Goal: Find specific page/section

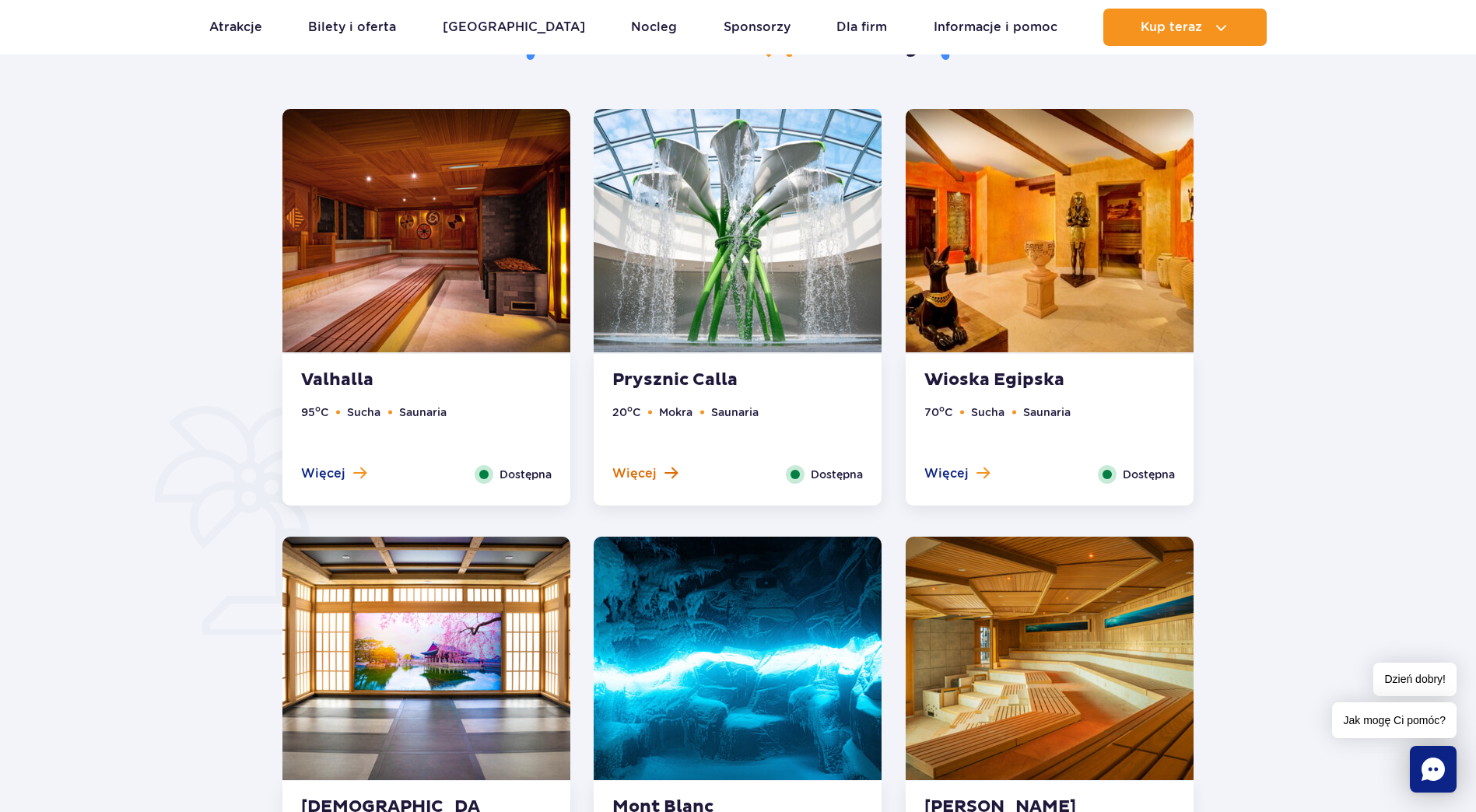
click at [651, 469] on span "Więcej" at bounding box center [634, 474] width 44 height 17
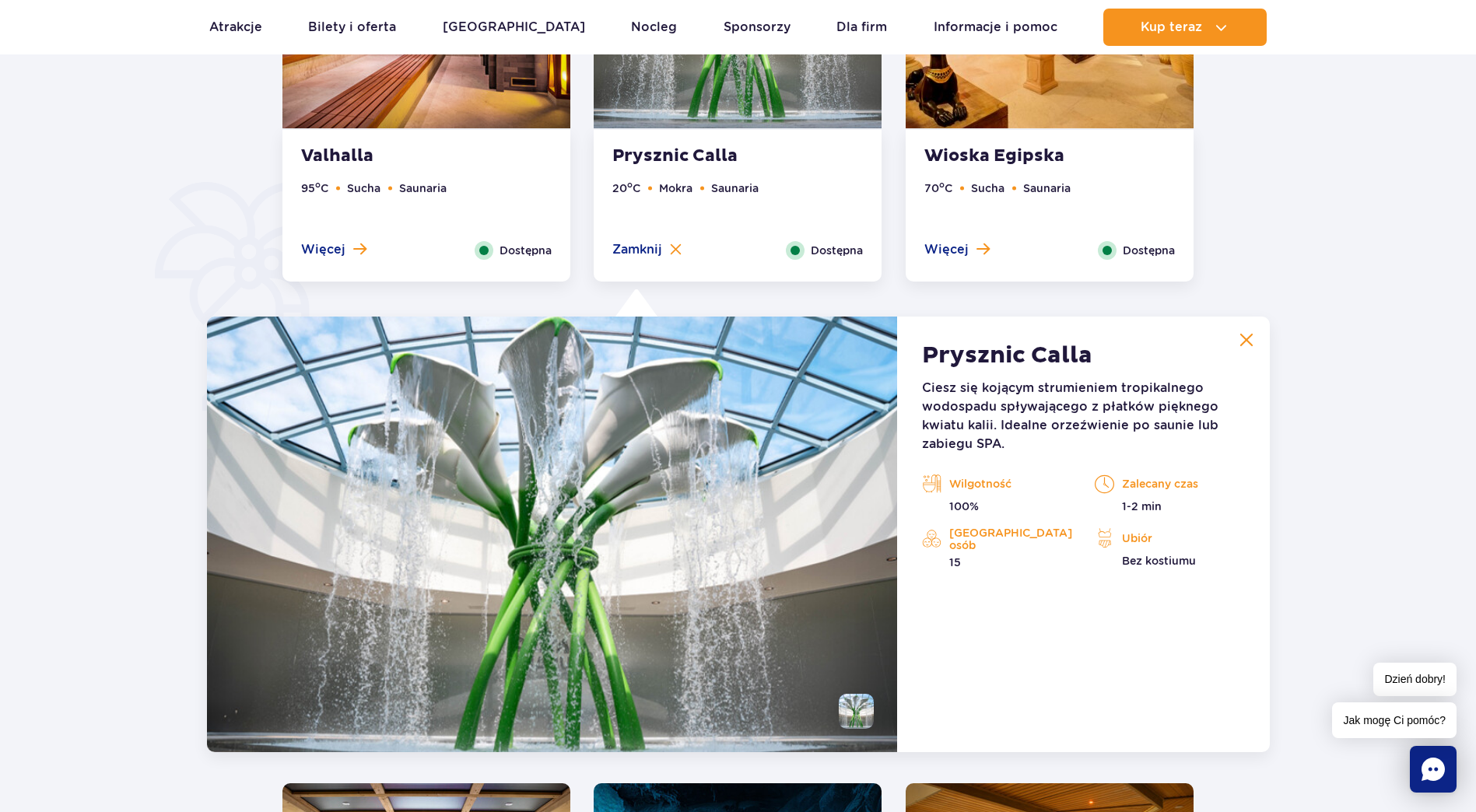
scroll to position [1303, 0]
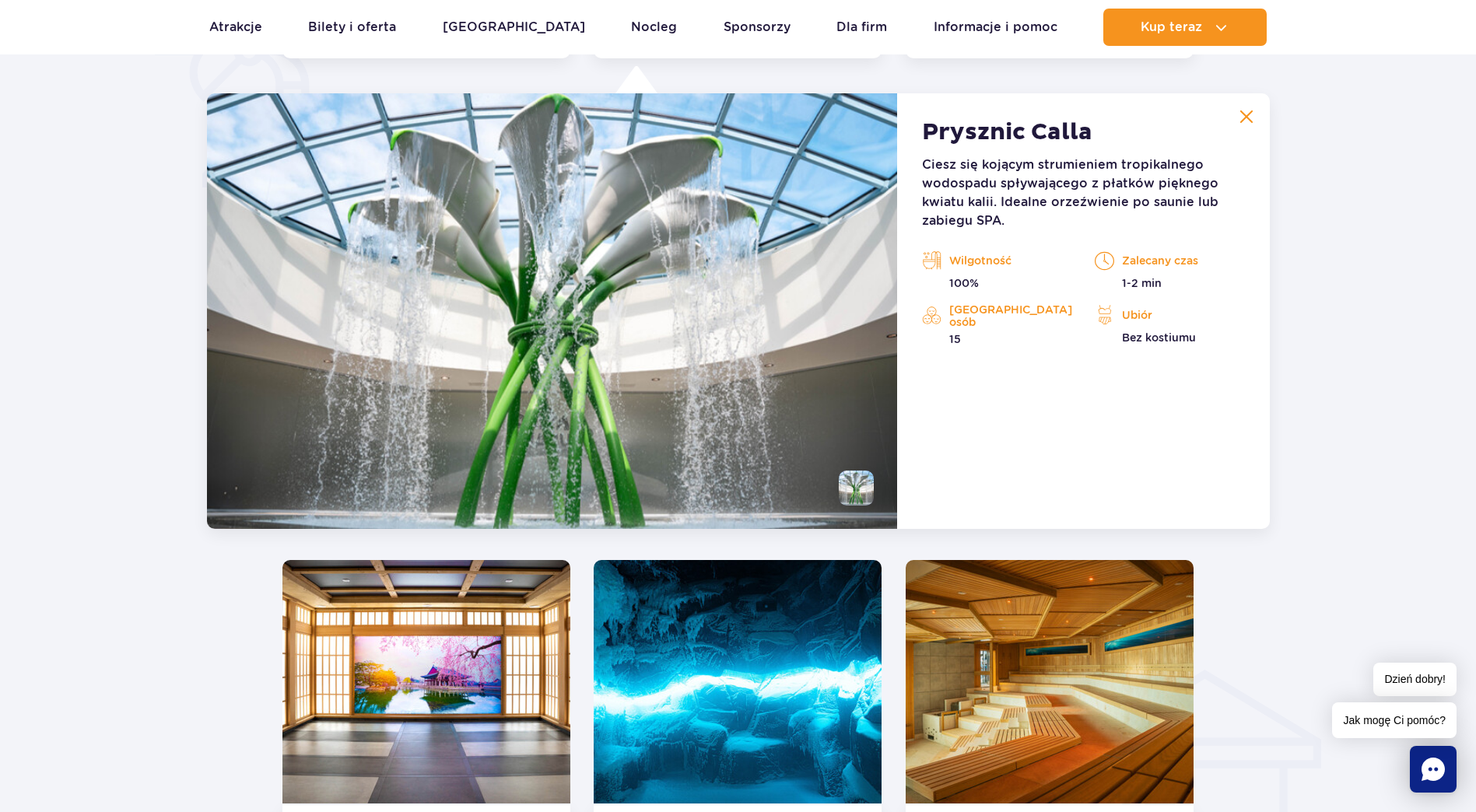
click at [1258, 109] on button at bounding box center [1246, 117] width 32 height 32
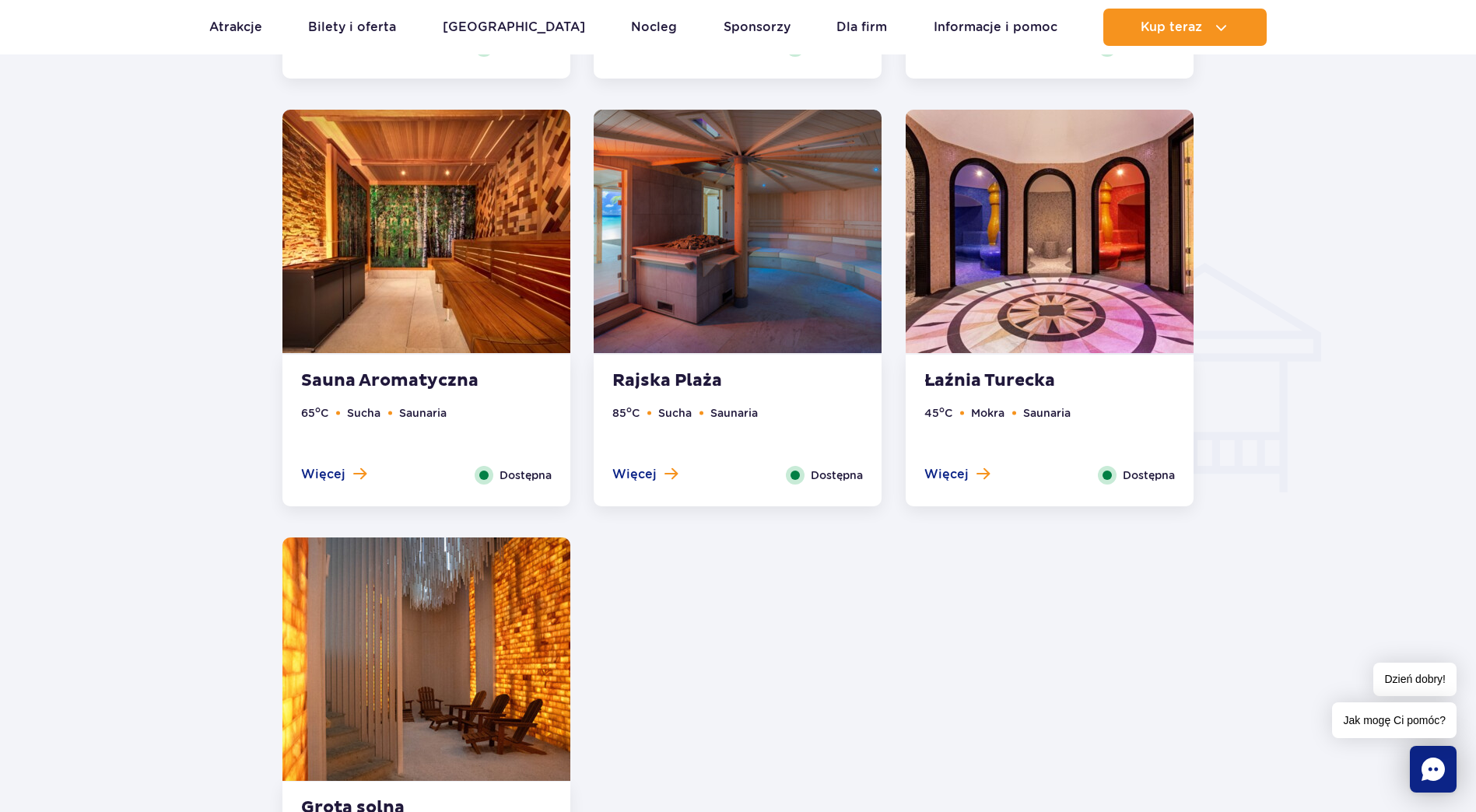
scroll to position [1692, 0]
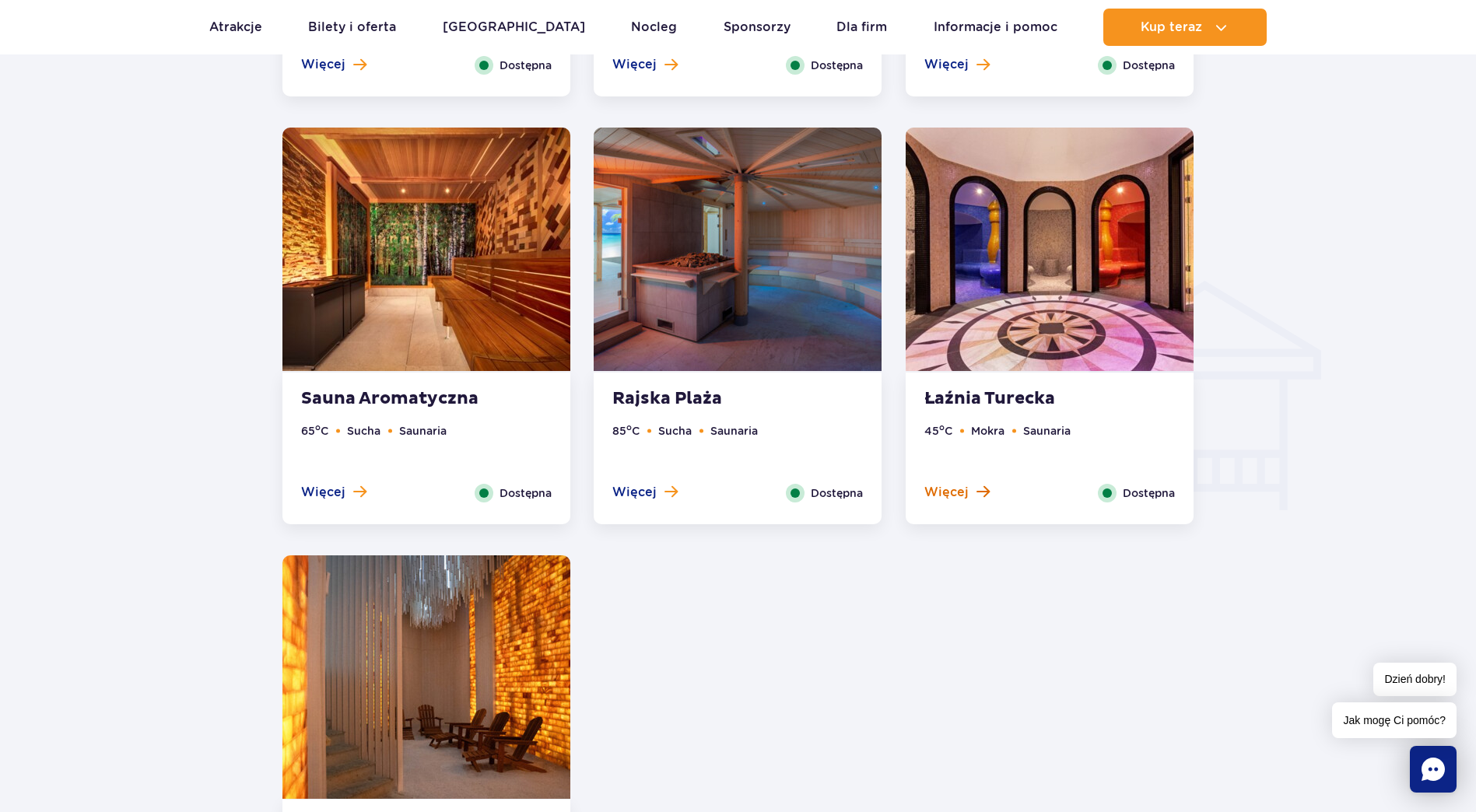
click at [979, 488] on span at bounding box center [983, 491] width 13 height 14
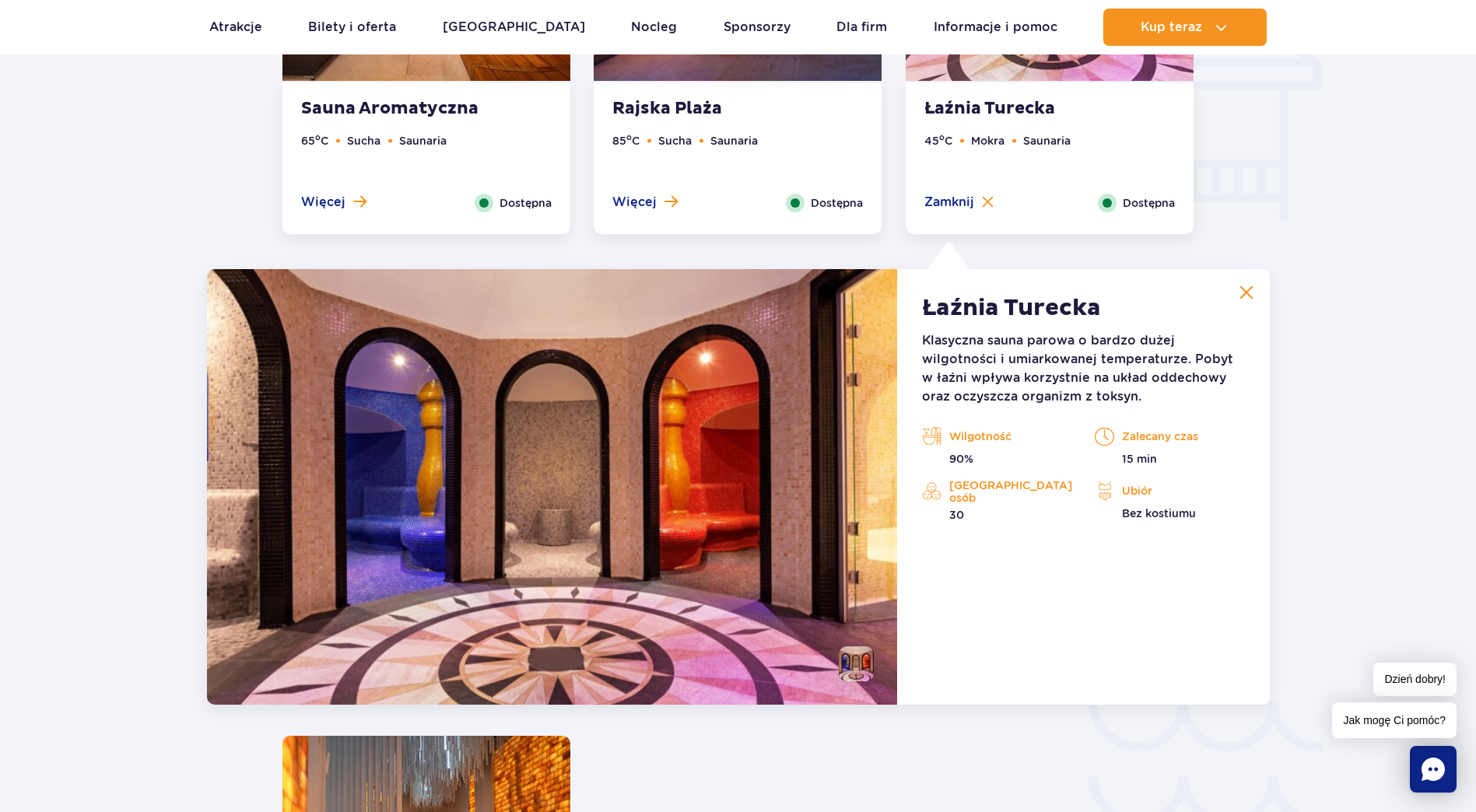
scroll to position [2158, 0]
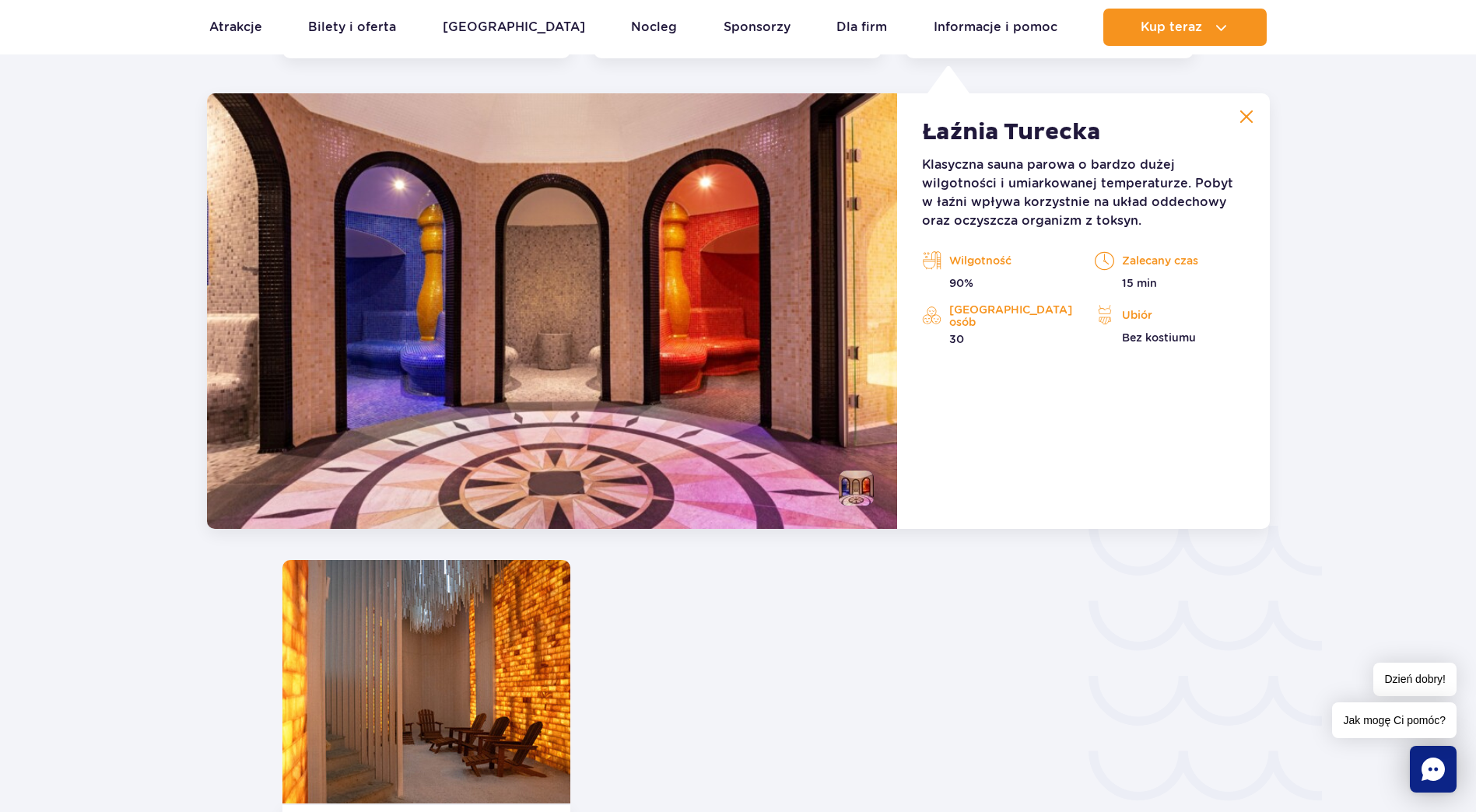
click at [1255, 116] on button at bounding box center [1246, 117] width 32 height 32
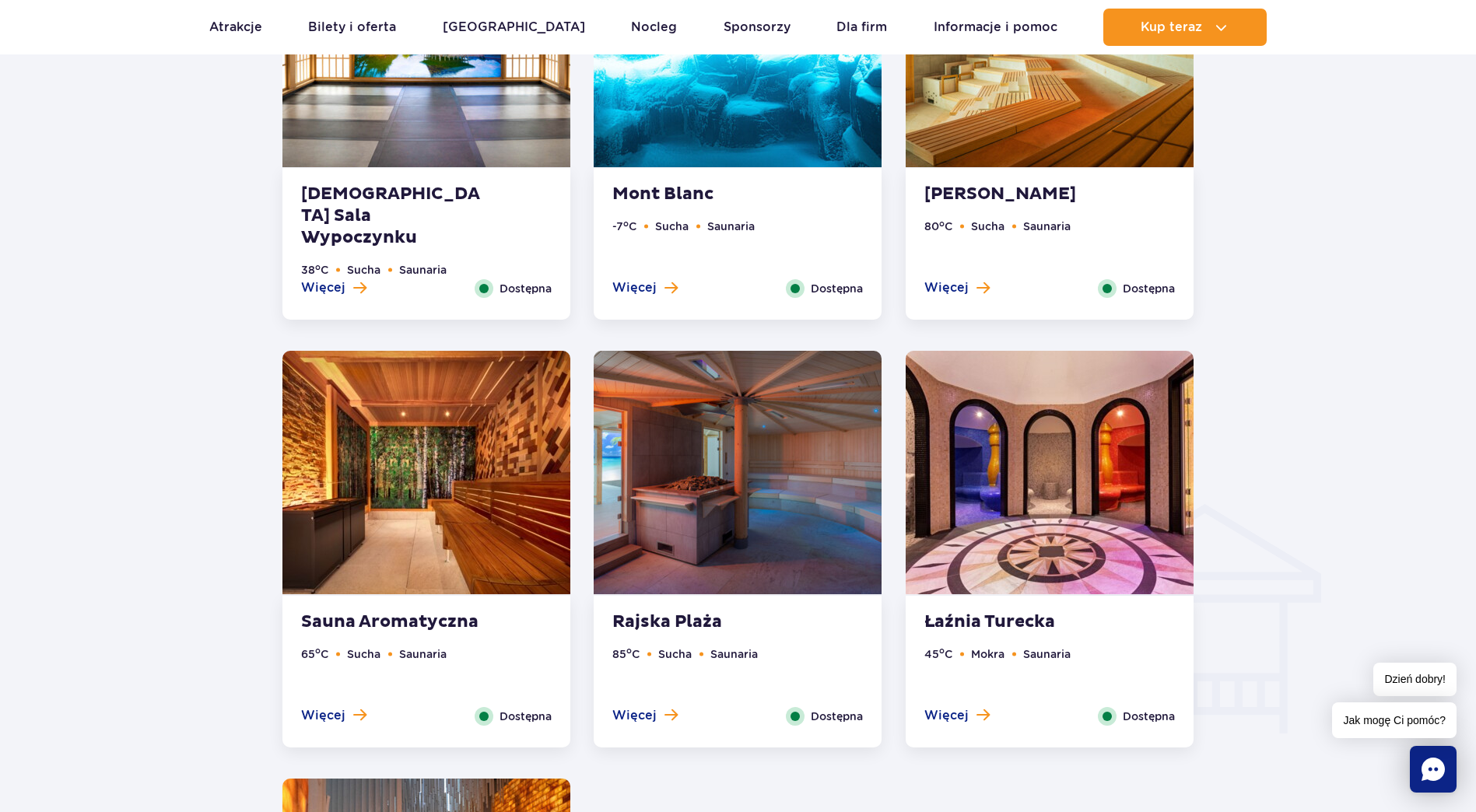
scroll to position [1458, 0]
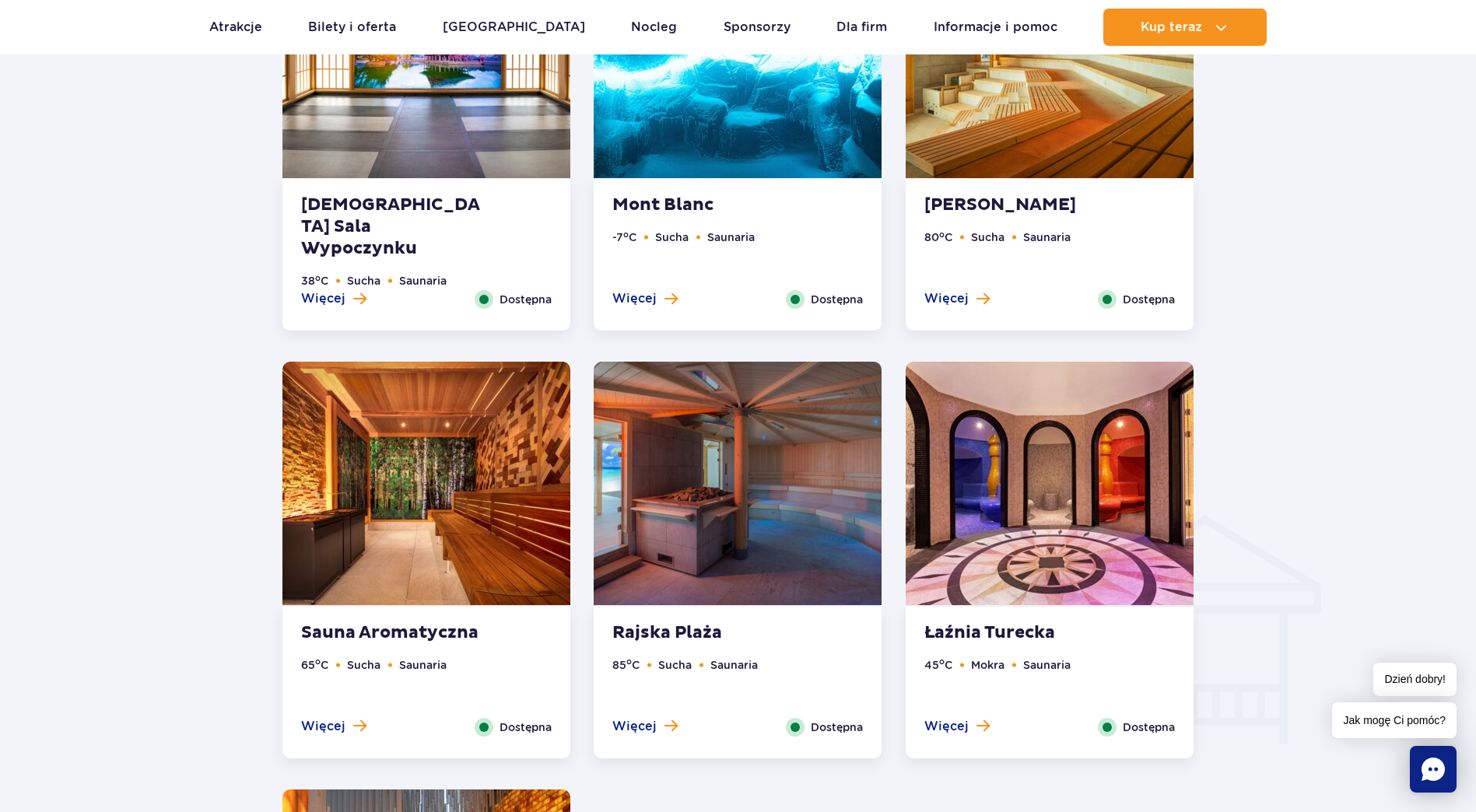
click at [761, 494] on img at bounding box center [737, 483] width 288 height 244
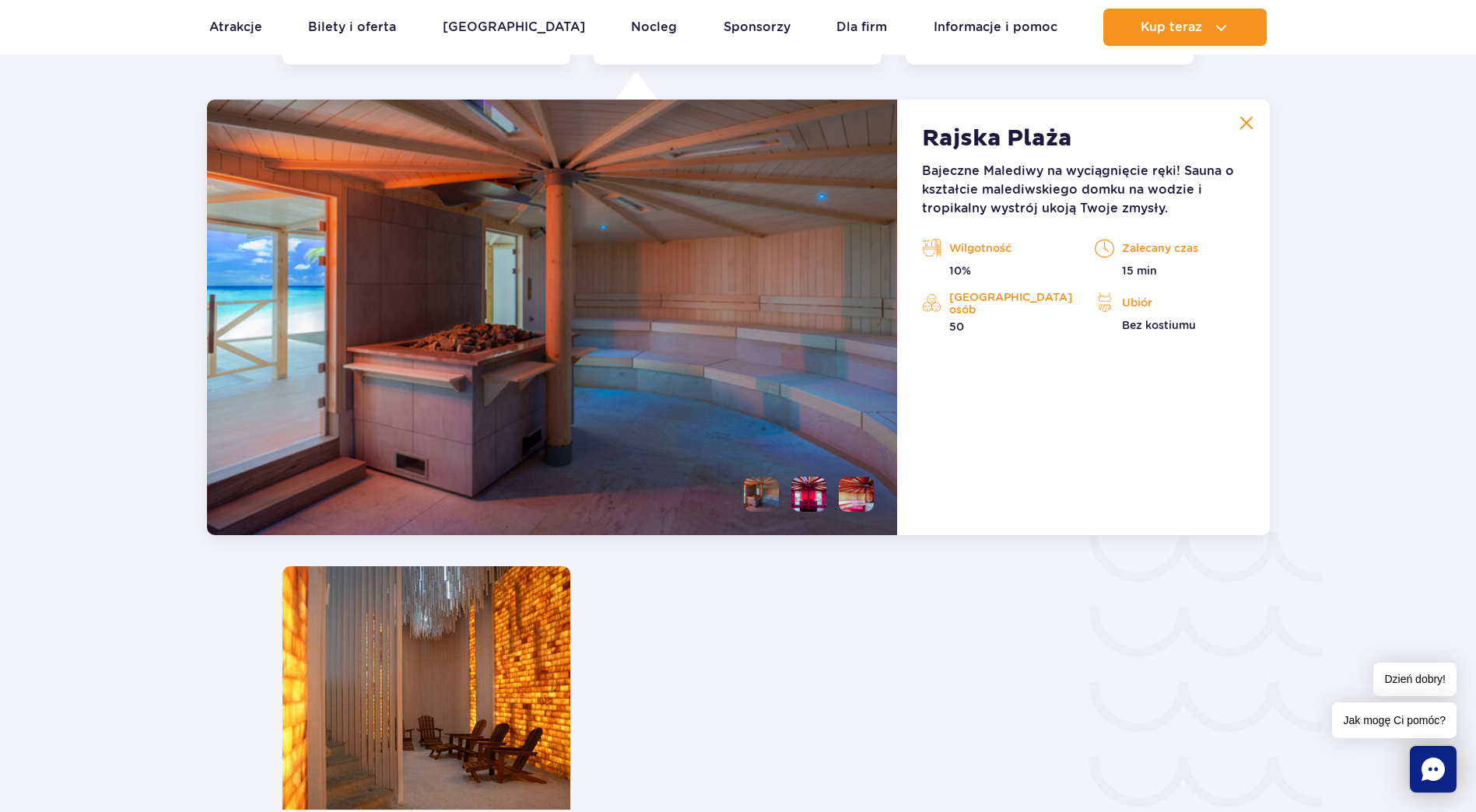
scroll to position [2158, 0]
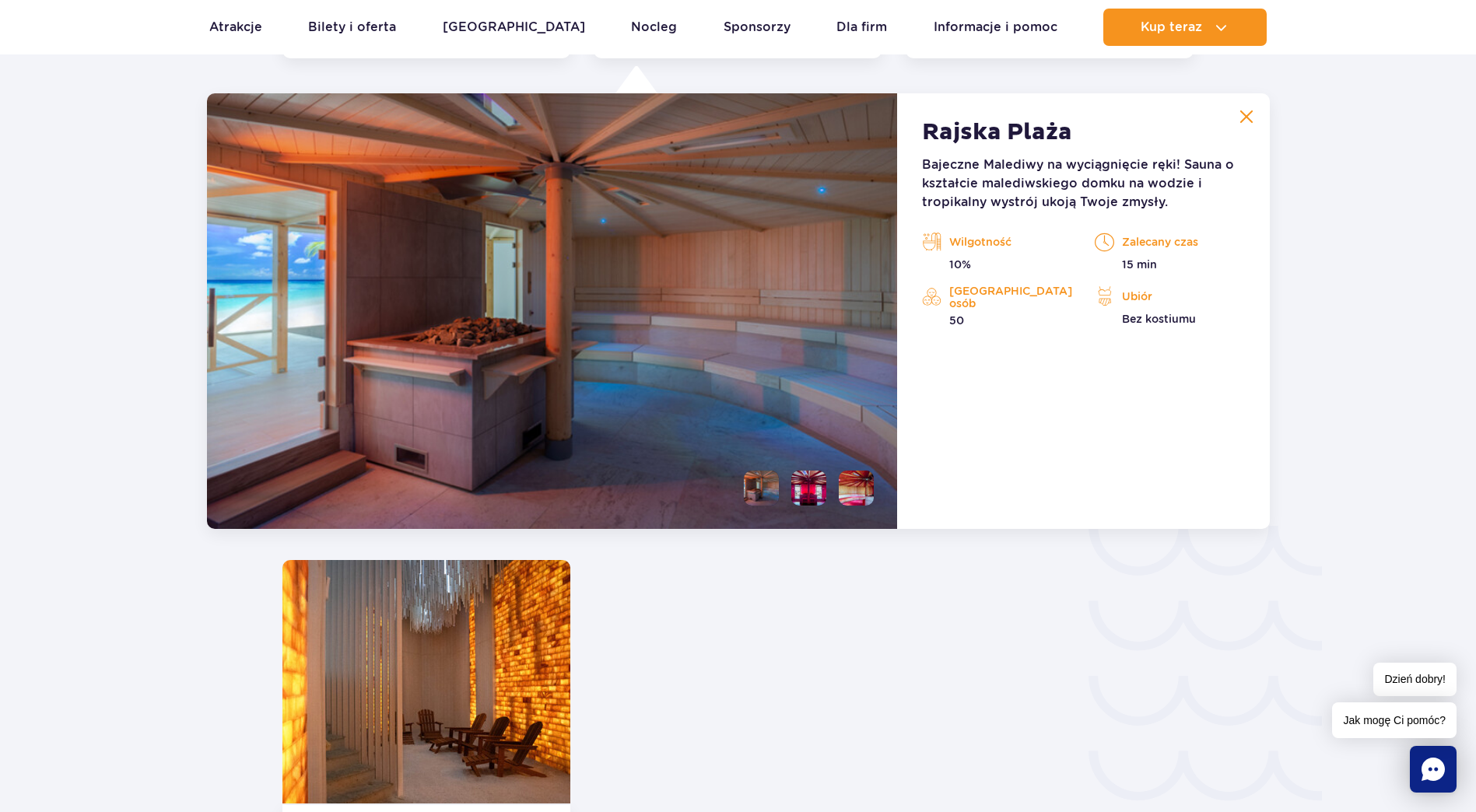
click at [1253, 119] on button at bounding box center [1246, 117] width 32 height 32
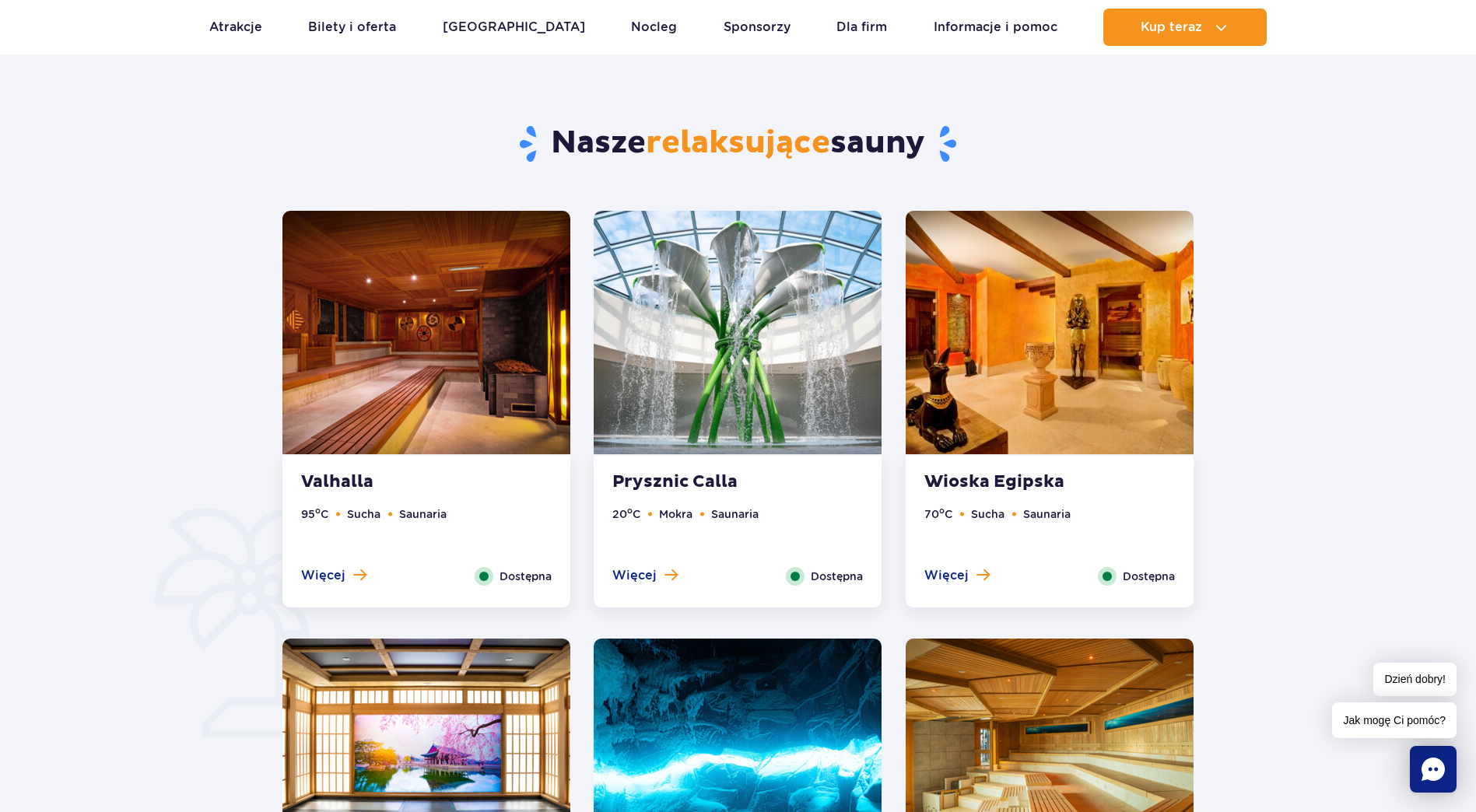
click at [486, 363] on img at bounding box center [426, 332] width 288 height 244
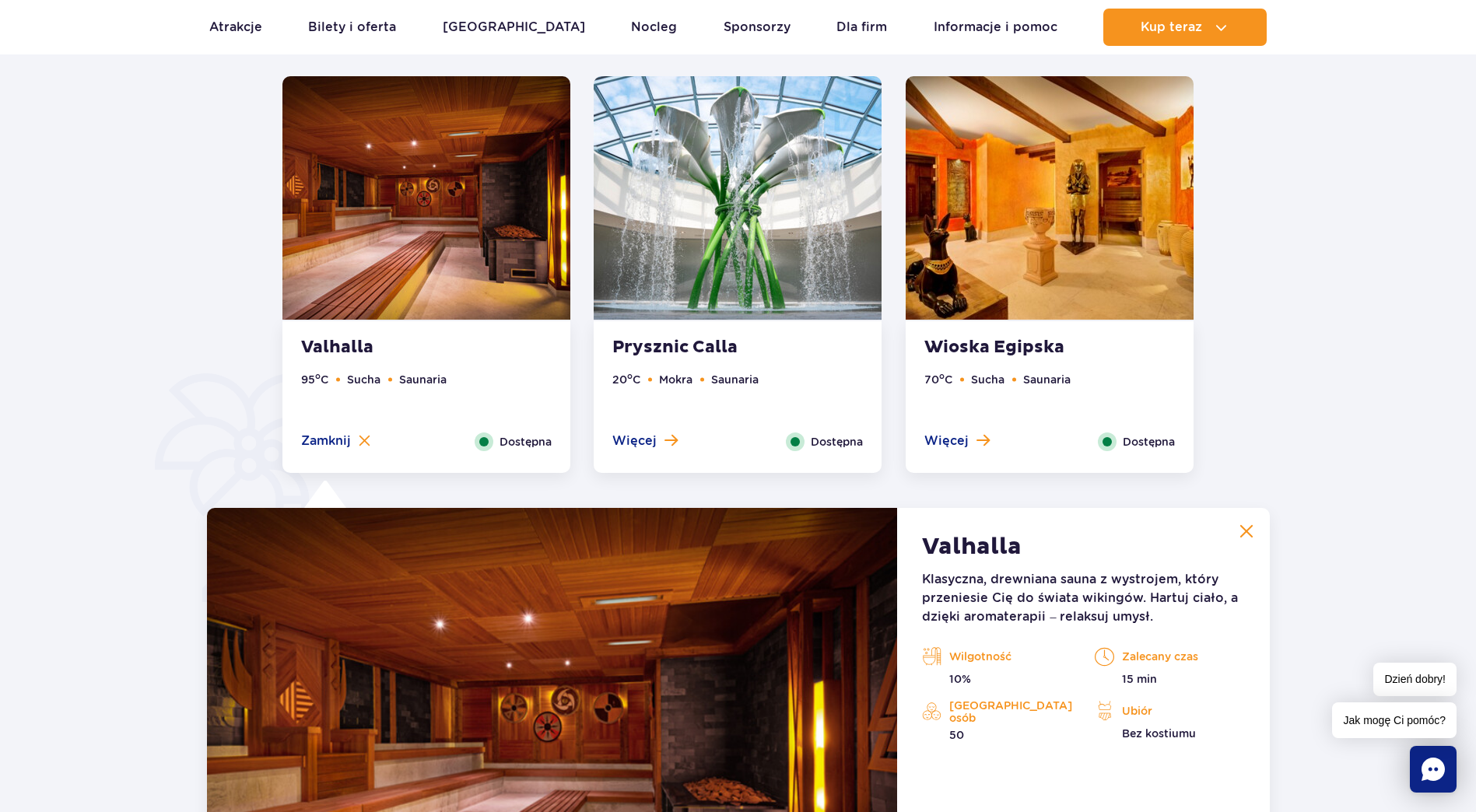
scroll to position [759, 0]
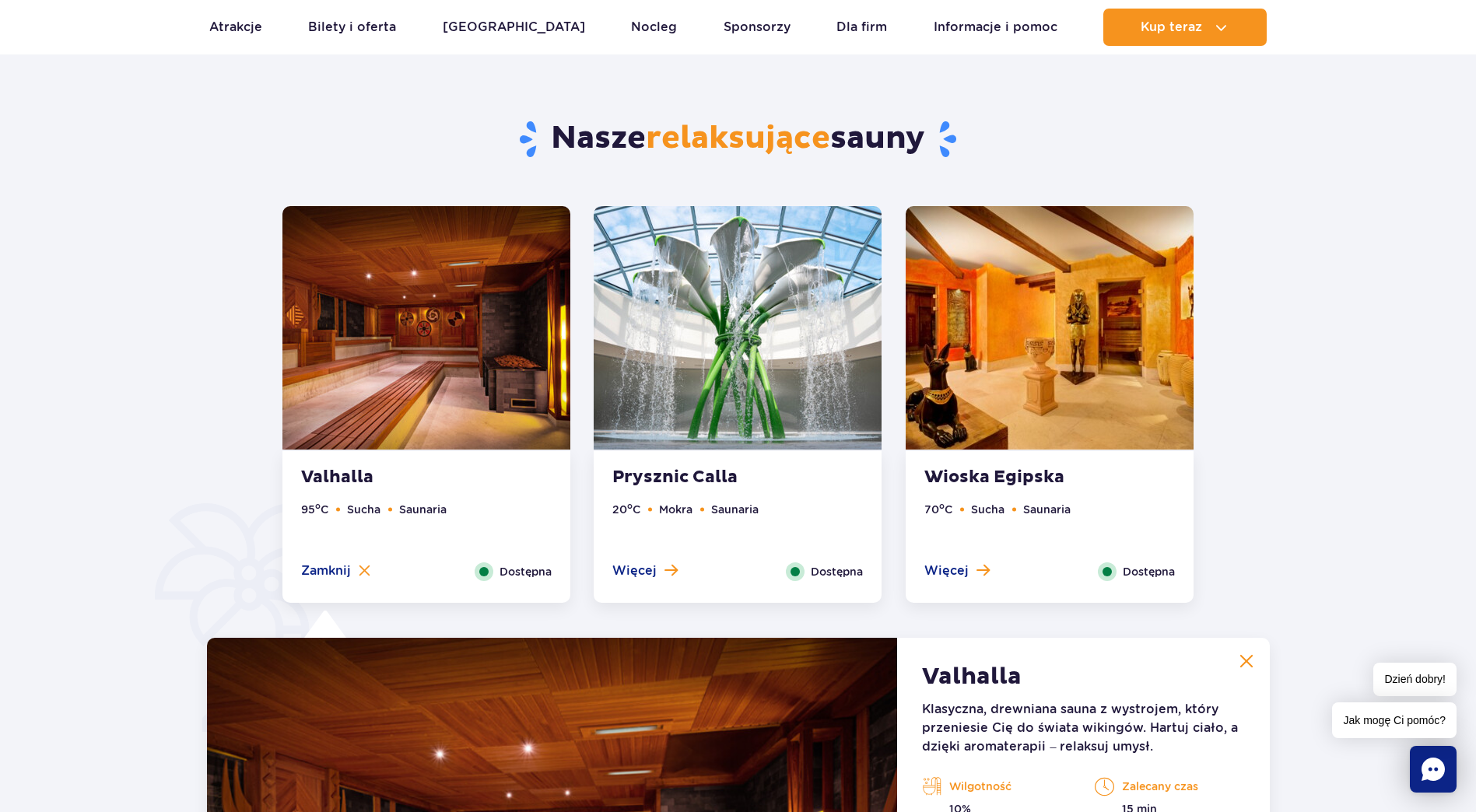
click at [1250, 649] on button at bounding box center [1246, 661] width 32 height 32
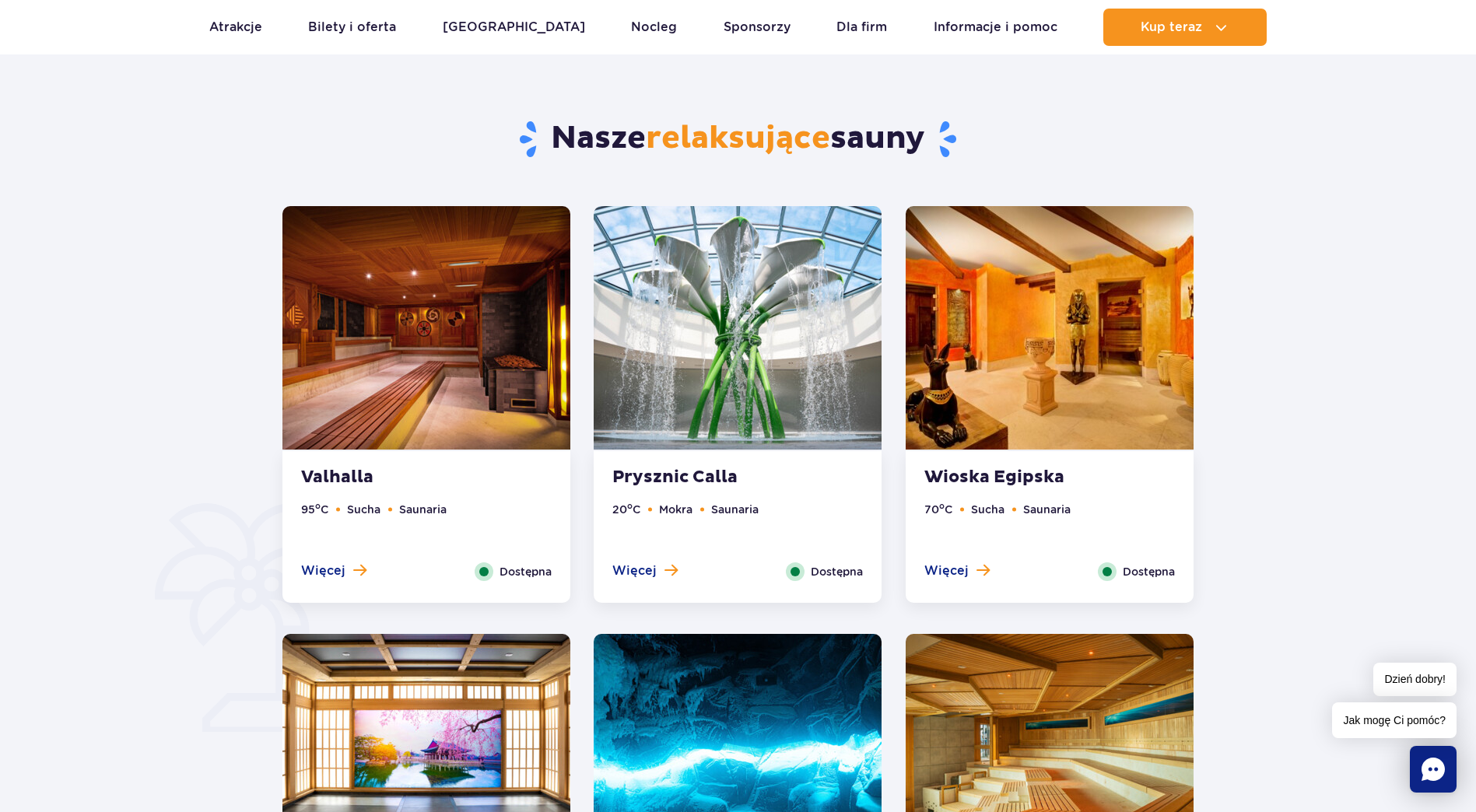
click at [833, 395] on img at bounding box center [737, 328] width 288 height 244
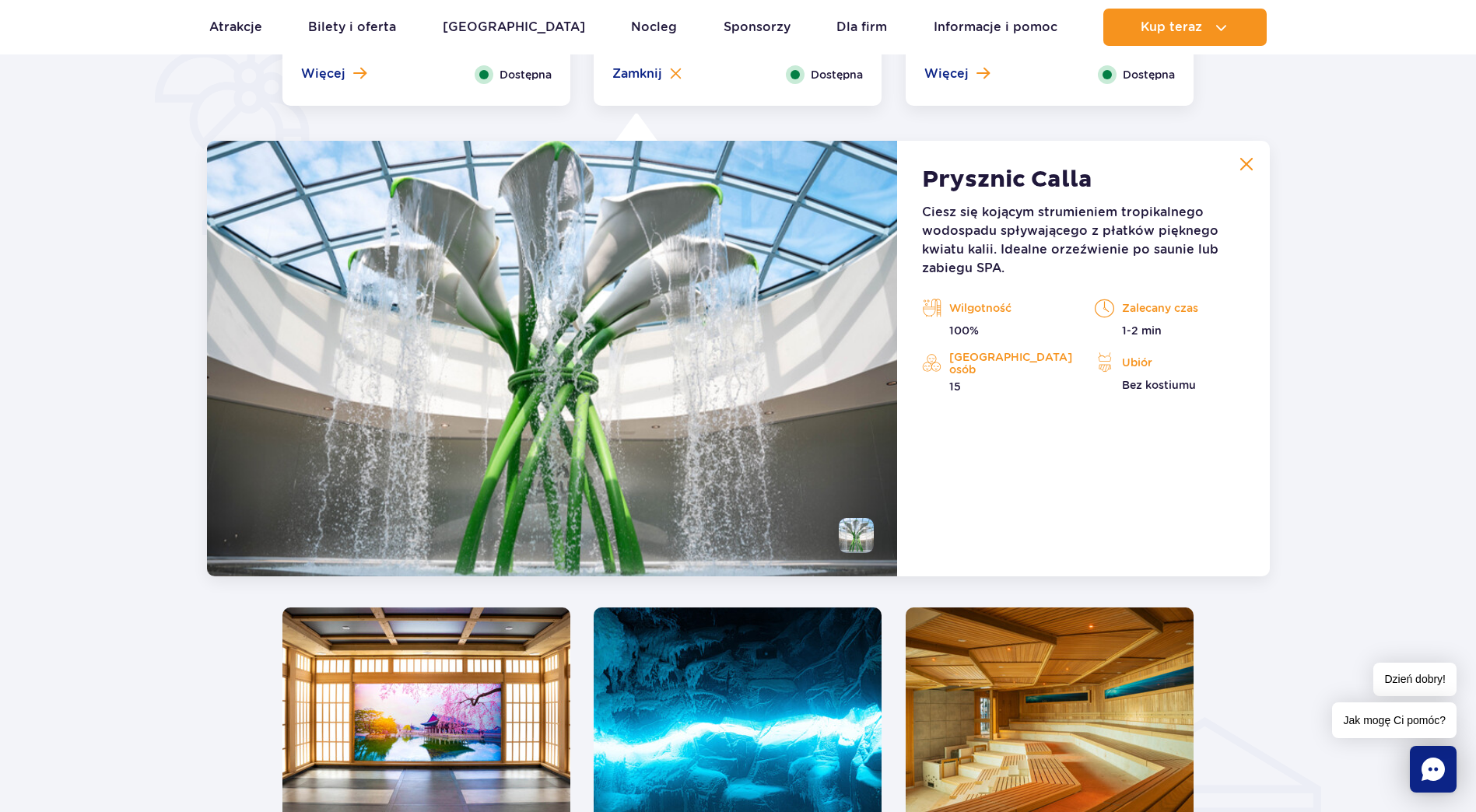
scroll to position [1303, 0]
